Goal: Check status: Check status

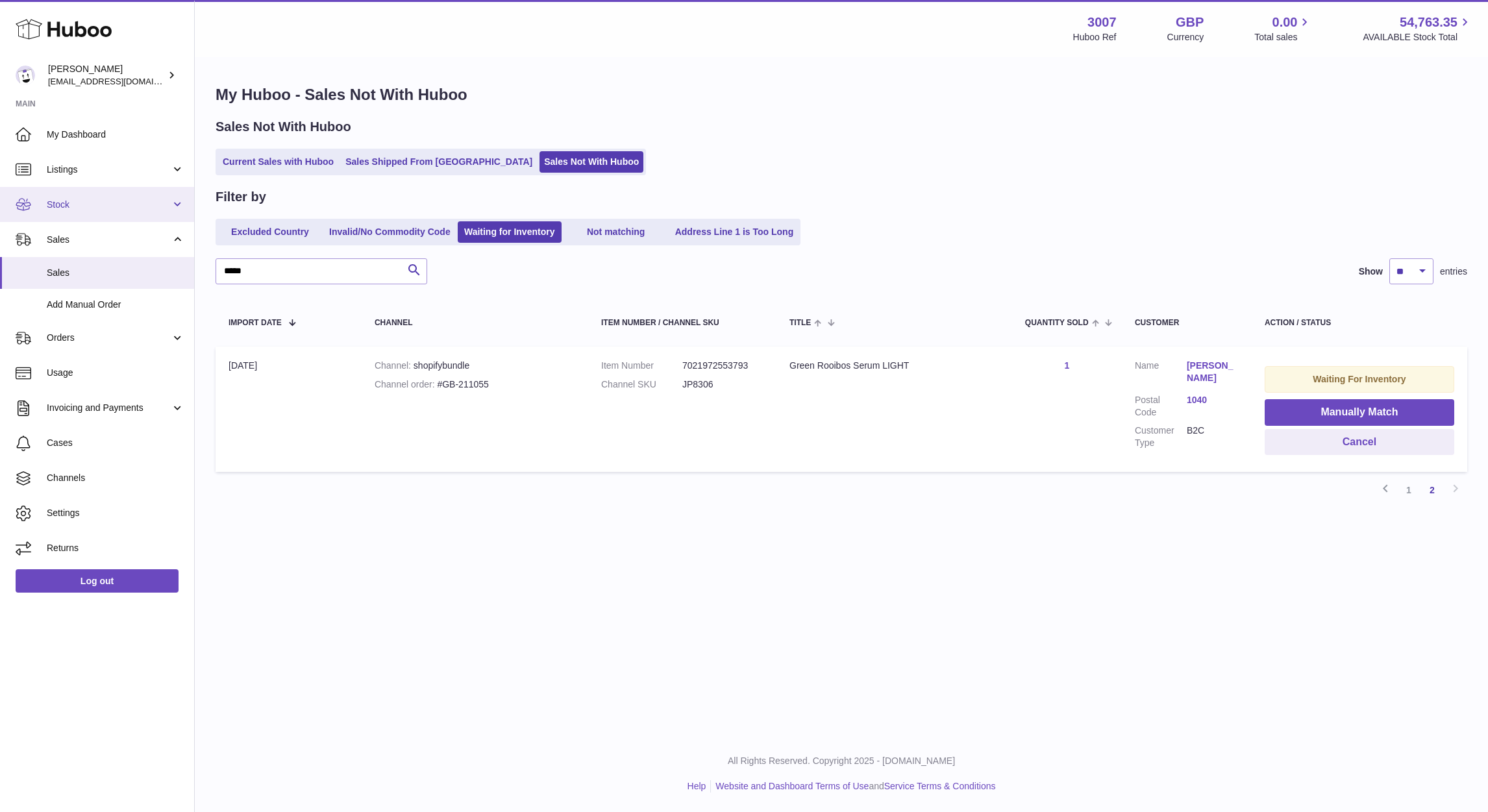
click at [71, 192] on link "Stock" at bounding box center [97, 205] width 194 height 35
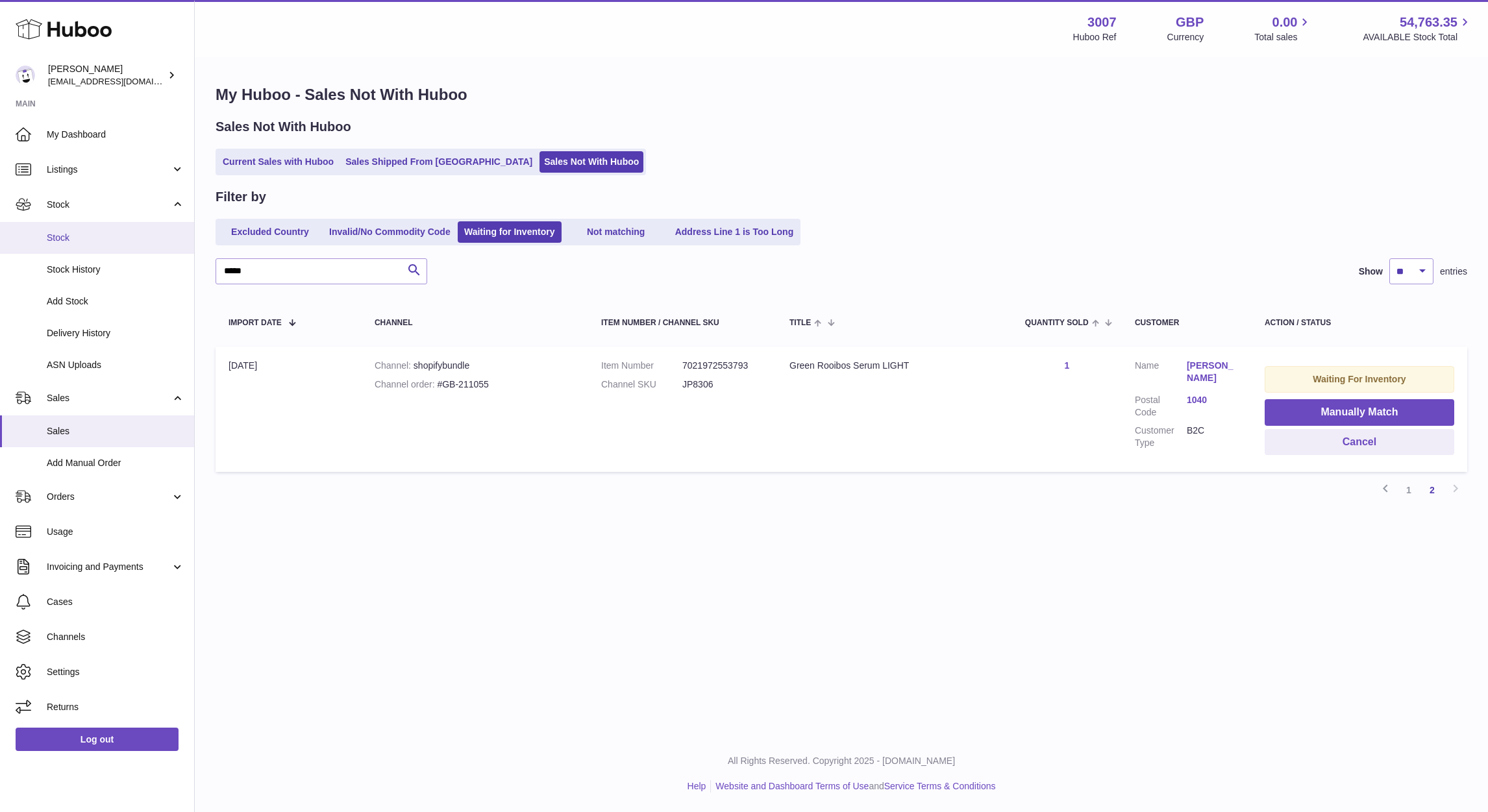
click at [69, 236] on span "Stock" at bounding box center [115, 237] width 138 height 12
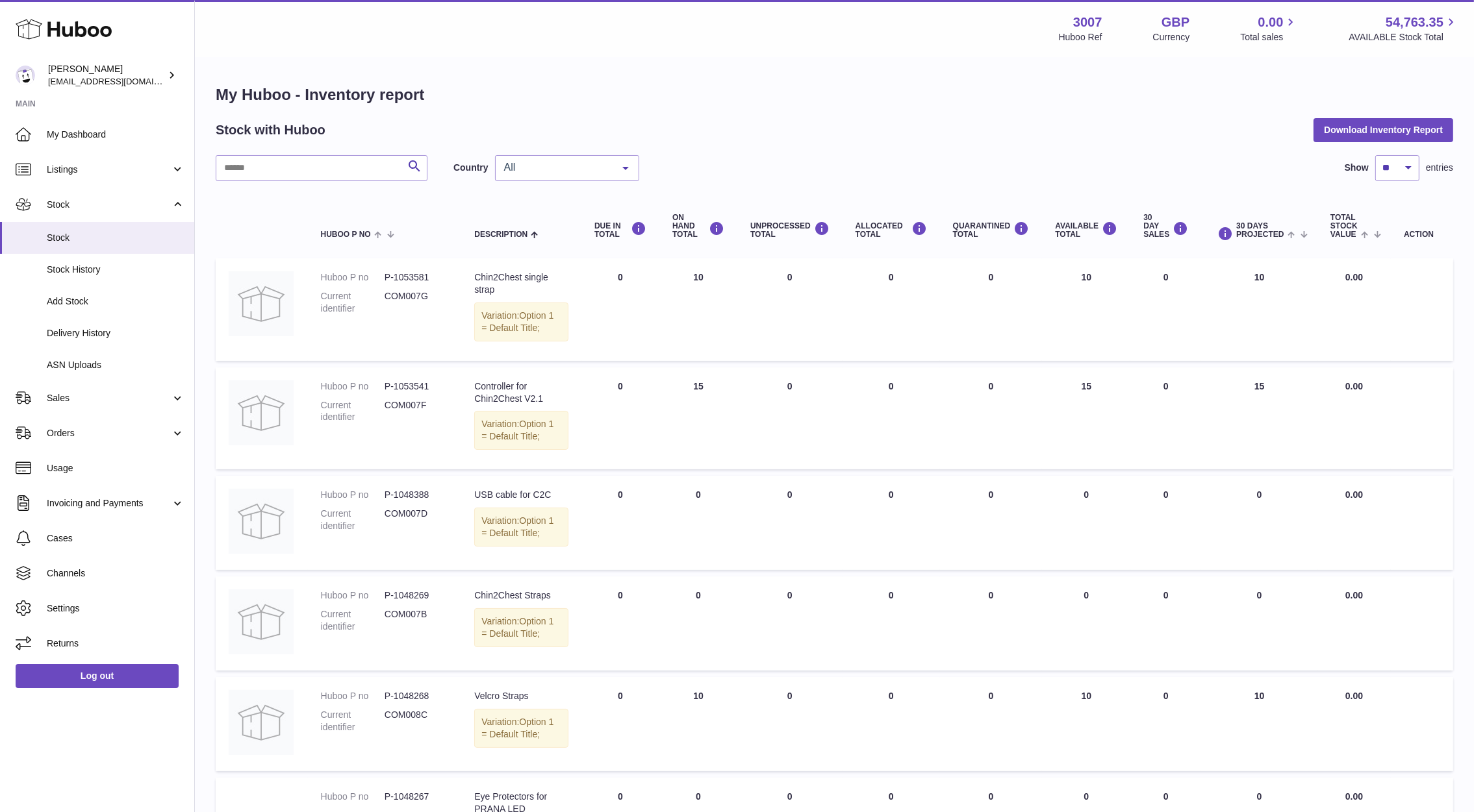
click at [583, 153] on div "My Huboo - Inventory report Stock with Huboo Download Inventory Report Search C…" at bounding box center [834, 739] width 1237 height 1309
click at [585, 179] on div "All" at bounding box center [567, 168] width 144 height 26
click at [539, 245] on span "NL" at bounding box center [567, 246] width 143 height 26
